Goal: Transaction & Acquisition: Purchase product/service

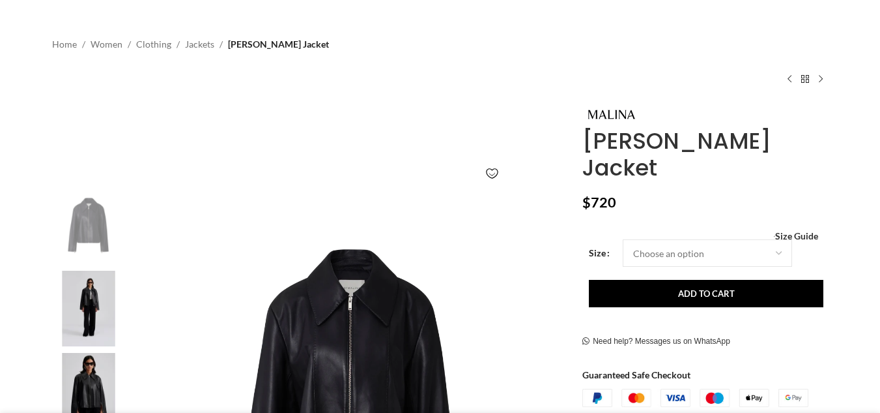
scroll to position [261, 0]
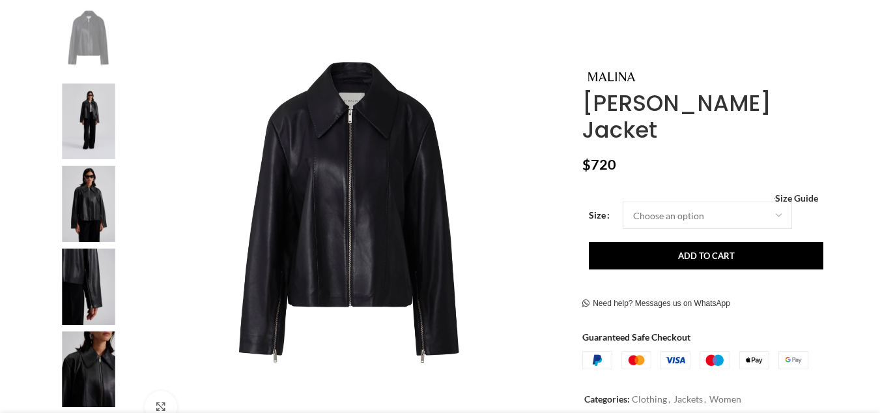
click at [322, 190] on img at bounding box center [351, 217] width 432 height 432
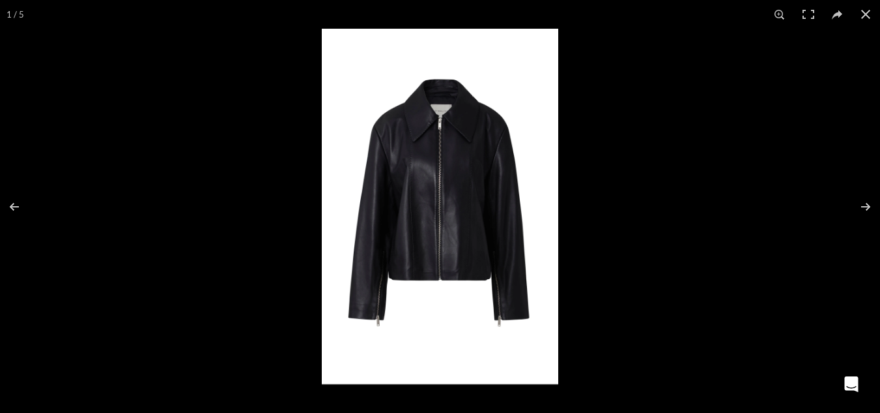
scroll to position [0, 0]
click at [488, 193] on img at bounding box center [440, 206] width 237 height 355
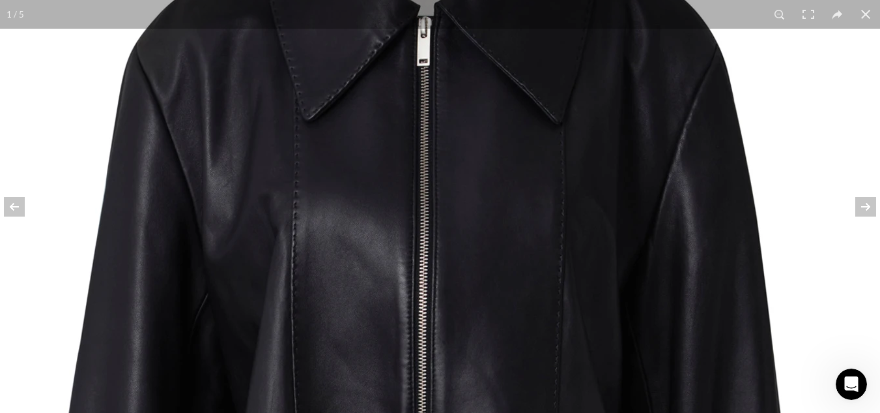
drag, startPoint x: 515, startPoint y: 225, endPoint x: 553, endPoint y: 328, distance: 110.3
click at [553, 328] on img at bounding box center [425, 406] width 1043 height 1564
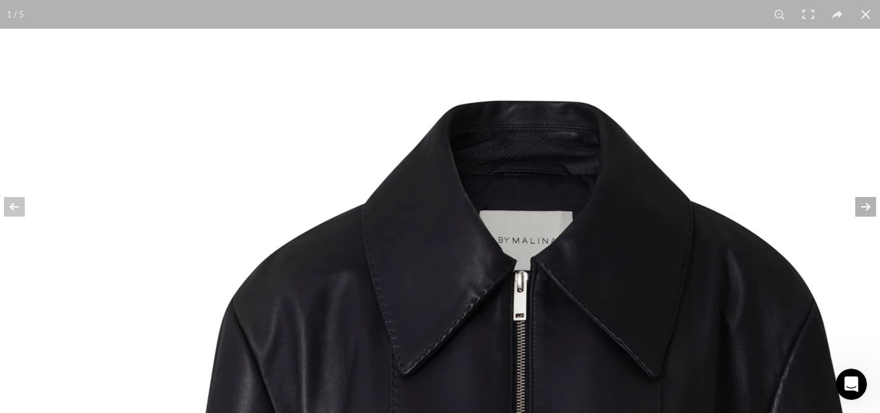
click at [868, 205] on button at bounding box center [858, 206] width 46 height 65
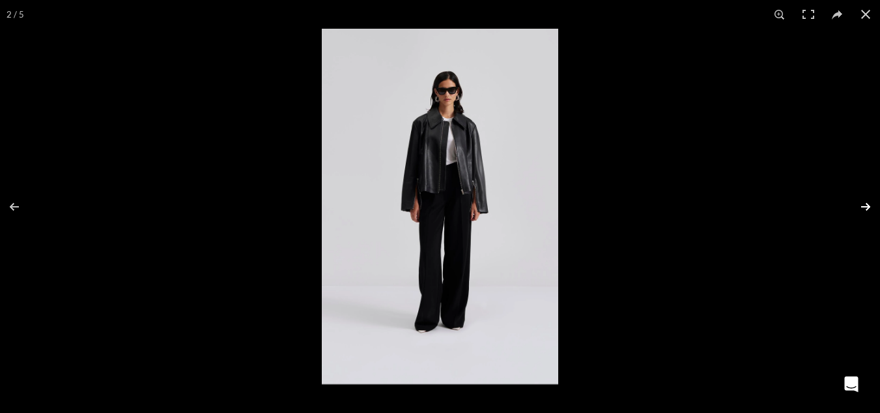
click at [868, 205] on button at bounding box center [858, 206] width 46 height 65
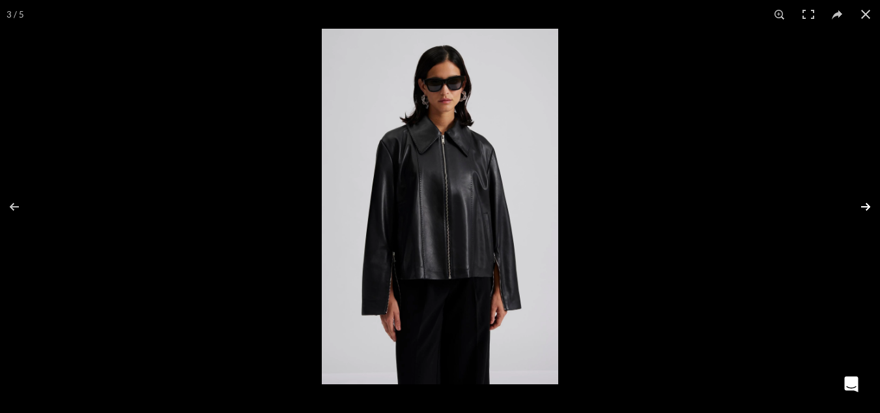
scroll to position [0, 274]
click at [868, 205] on button at bounding box center [858, 206] width 46 height 65
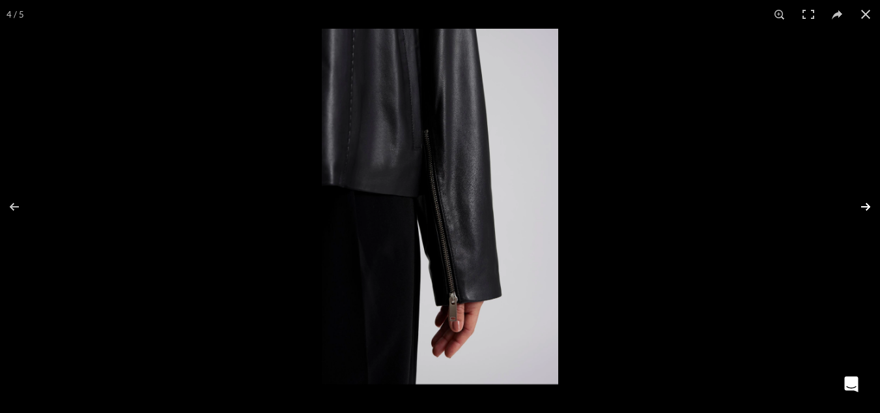
click at [868, 205] on button at bounding box center [858, 206] width 46 height 65
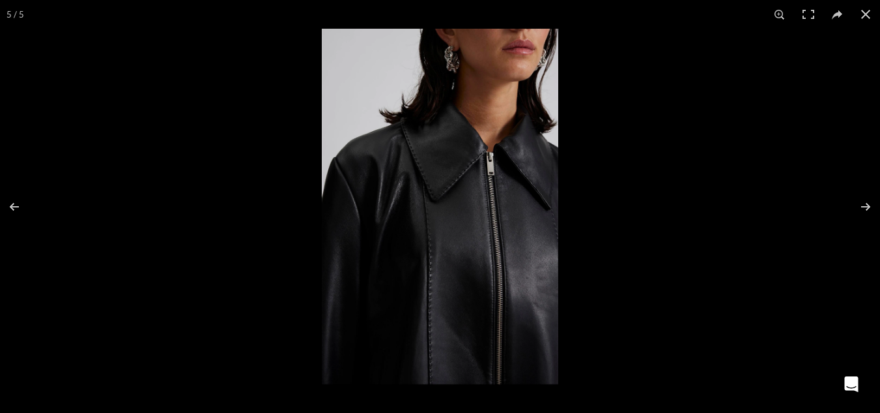
click at [493, 257] on img at bounding box center [440, 206] width 237 height 355
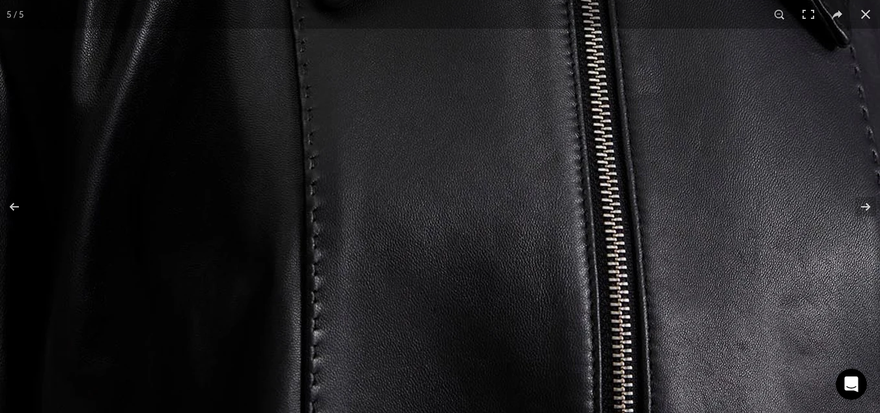
click at [493, 257] on img at bounding box center [359, 32] width 1043 height 1563
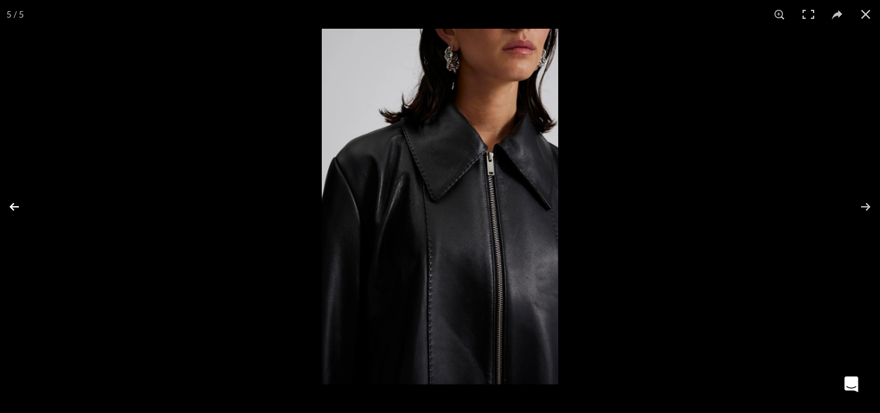
click at [3, 209] on button at bounding box center [23, 206] width 46 height 65
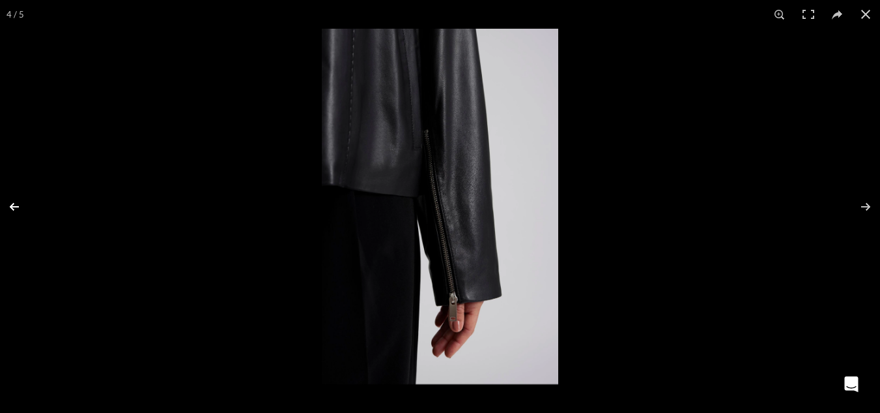
click at [3, 209] on button at bounding box center [23, 206] width 46 height 65
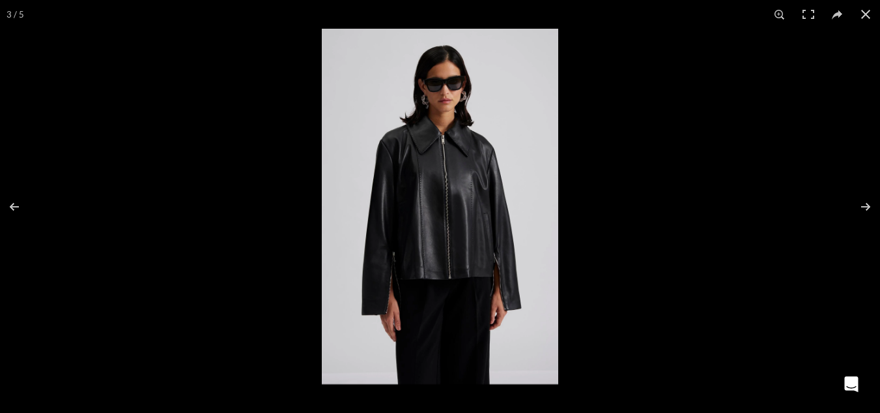
click at [457, 272] on img at bounding box center [440, 206] width 237 height 355
